Goal: Task Accomplishment & Management: Use online tool/utility

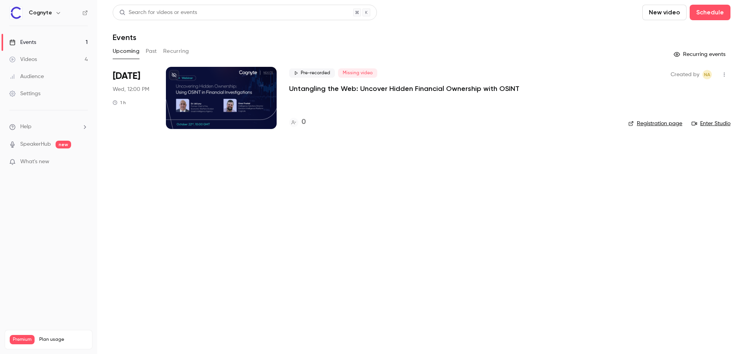
click at [247, 106] on div at bounding box center [221, 98] width 111 height 62
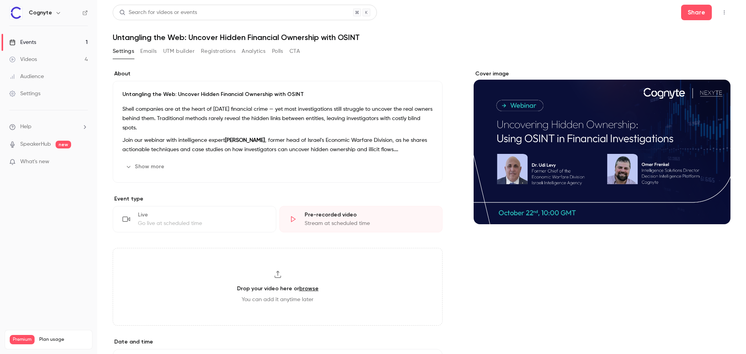
click at [185, 49] on button "UTM builder" at bounding box center [178, 51] width 31 height 12
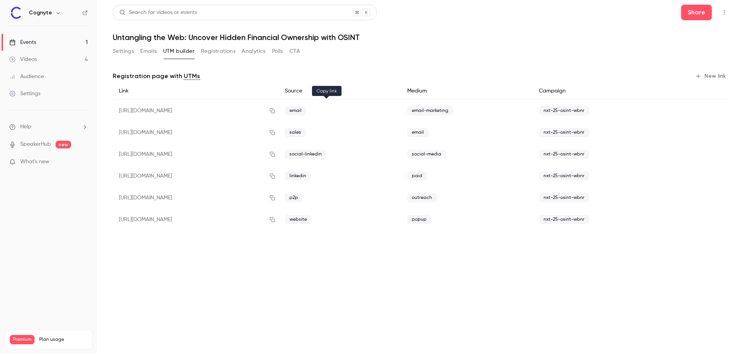
click at [275, 111] on icon "button" at bounding box center [272, 110] width 6 height 5
click at [275, 112] on icon "button" at bounding box center [272, 110] width 6 height 5
click at [275, 109] on icon "button" at bounding box center [272, 110] width 6 height 5
click at [214, 54] on button "Registrations" at bounding box center [218, 51] width 35 height 12
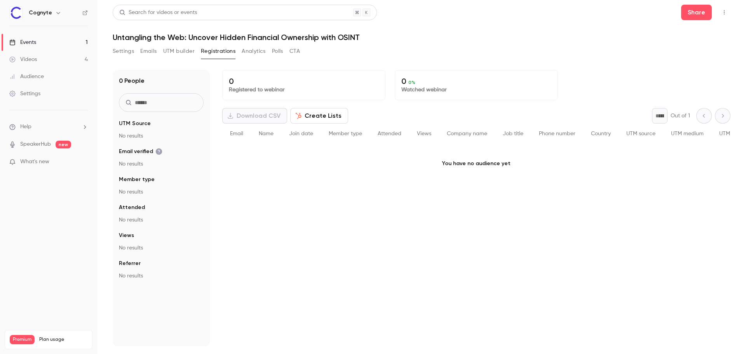
click at [306, 117] on button "Create Lists" at bounding box center [319, 116] width 58 height 16
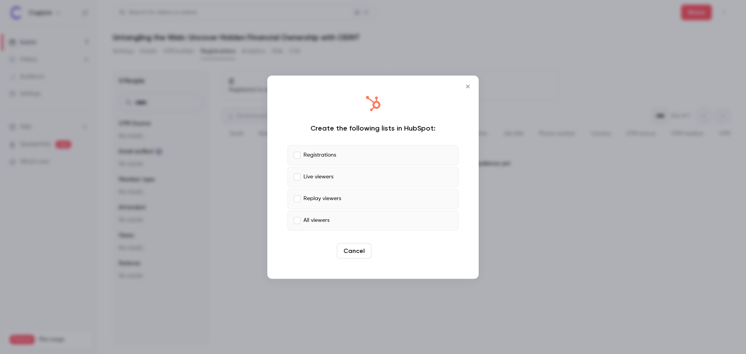
click at [391, 251] on button "Create" at bounding box center [391, 251] width 35 height 16
